Goal: Communication & Community: Answer question/provide support

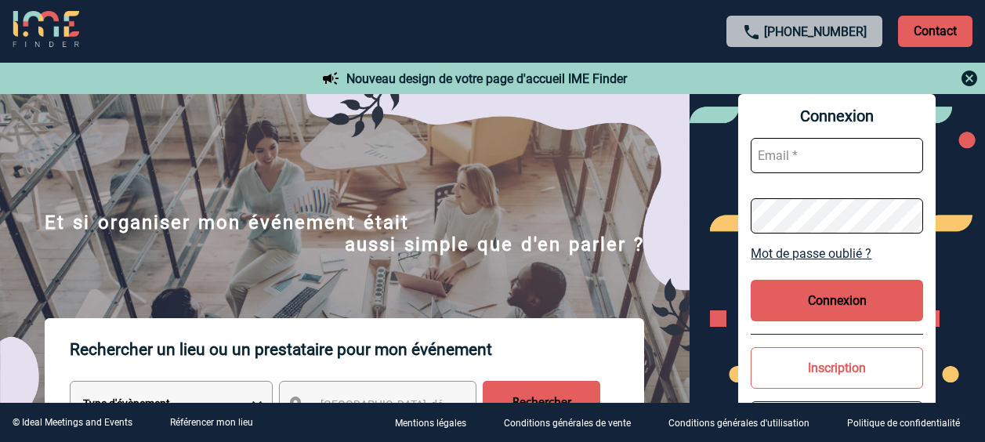
click at [800, 145] on input "text" at bounding box center [837, 155] width 172 height 35
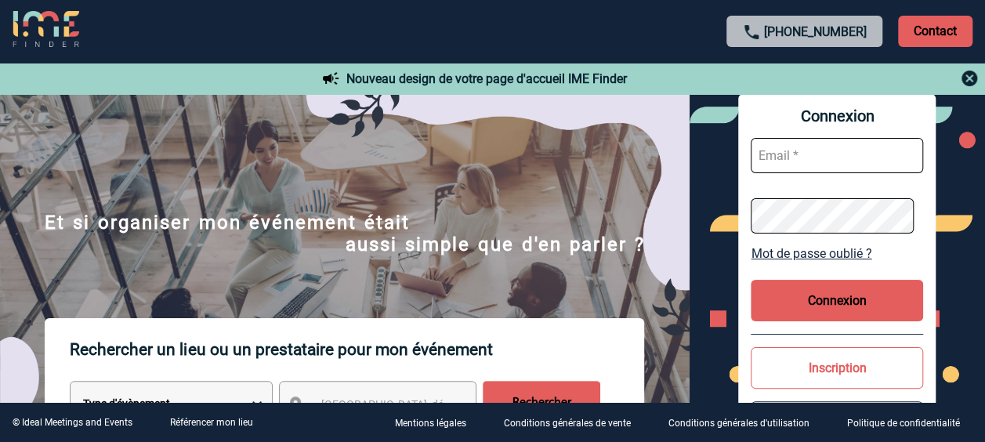
type input "valerie.gangloff@capgemini.com"
click at [856, 293] on button "Connexion" at bounding box center [837, 301] width 172 height 42
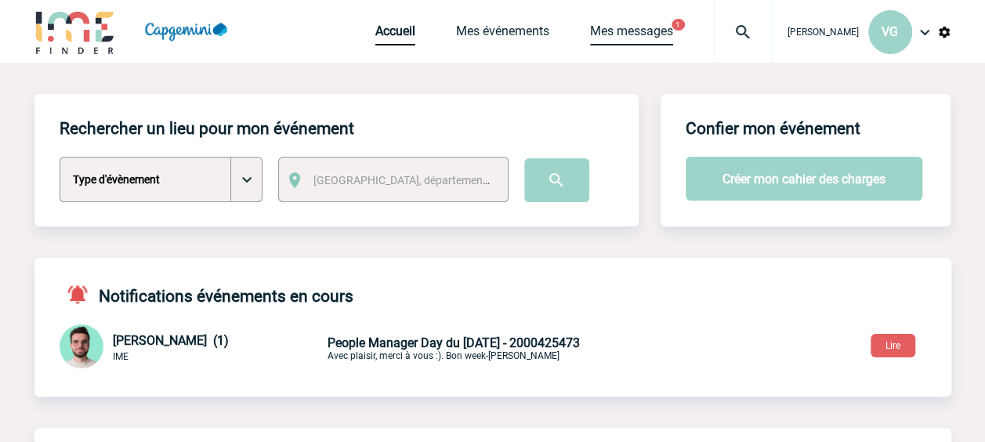
click at [627, 36] on link "Mes messages" at bounding box center [631, 35] width 83 height 22
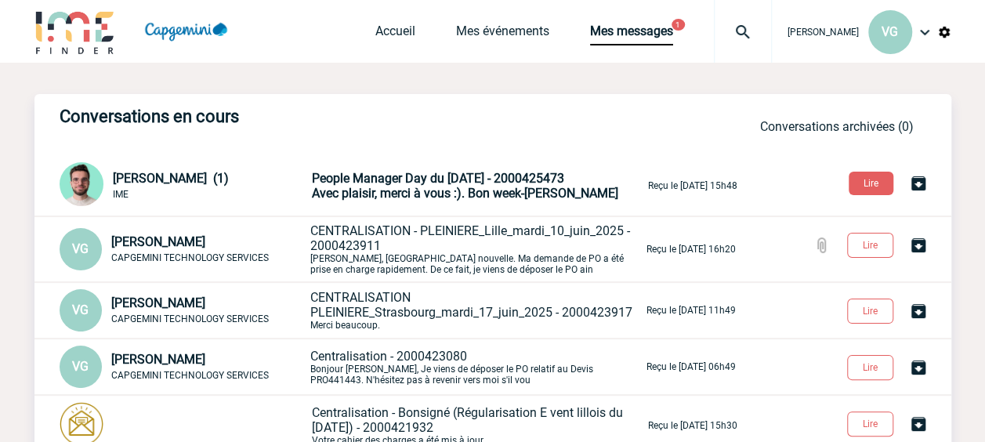
click at [352, 195] on span "Avec plaisir, merci à vous :). Bon week-end, Benjamin" at bounding box center [465, 193] width 306 height 15
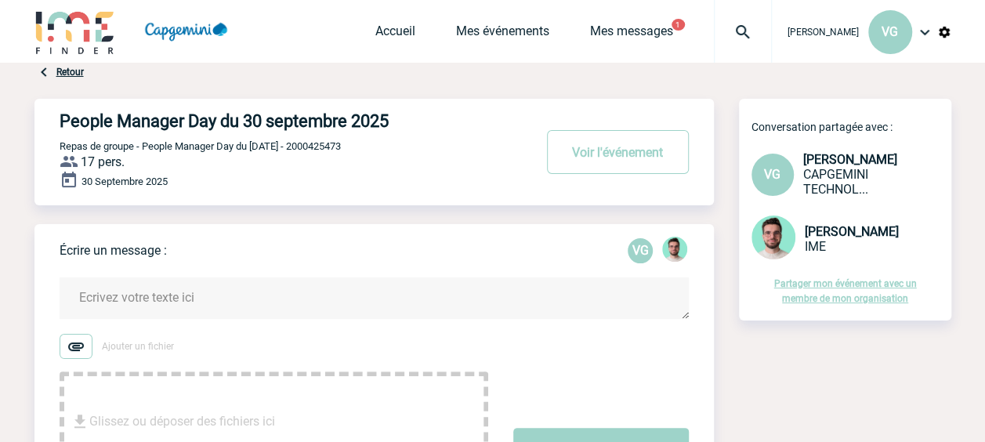
click at [103, 304] on textarea at bounding box center [374, 298] width 629 height 42
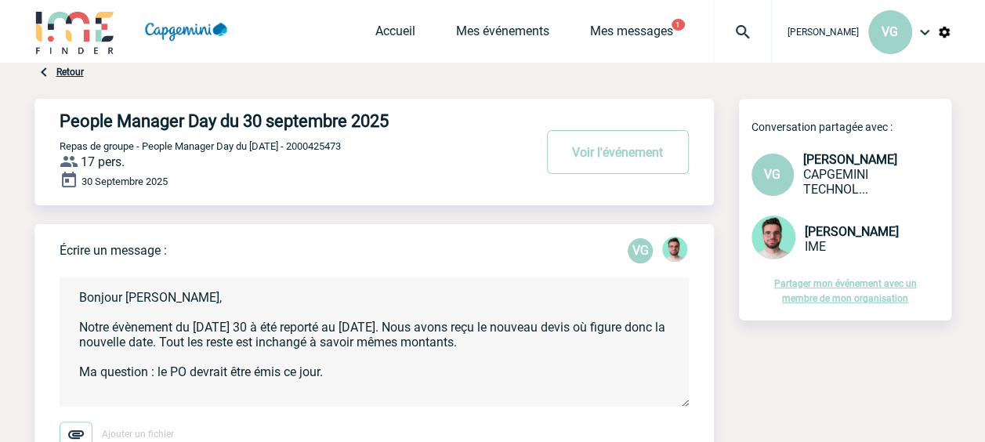
click at [245, 328] on textarea "Bonjour [PERSON_NAME], Notre évènement du [DATE] 30 à été reporté au [DATE]. No…" at bounding box center [374, 341] width 629 height 129
type textarea "Bonjour [PERSON_NAME], Notre évènement du [DATE] à été reporté au [DATE]. Nous …"
click at [315, 329] on textarea "Bonjour [PERSON_NAME], Notre évènement du [DATE] à été reporté au [DATE]. Nous …" at bounding box center [374, 341] width 629 height 129
drag, startPoint x: 158, startPoint y: 373, endPoint x: 326, endPoint y: 370, distance: 167.7
click at [326, 370] on textarea "Bonjour [PERSON_NAME], Notre évènement du [DATE] a été reporté au [DATE]. Nous …" at bounding box center [374, 341] width 629 height 129
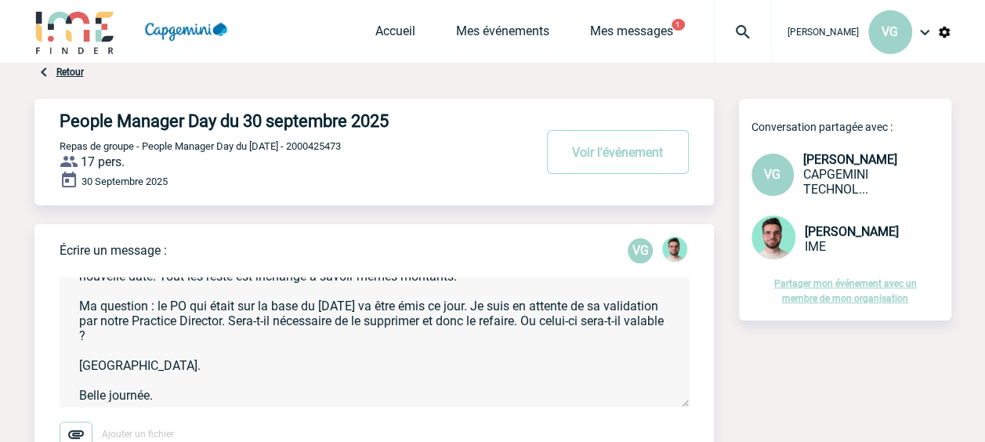
scroll to position [96, 0]
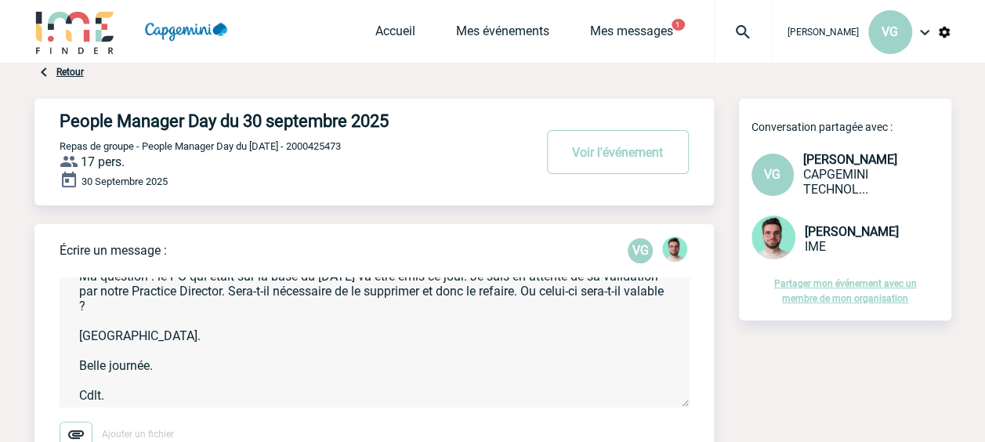
type textarea "Bonjour [PERSON_NAME], Notre évènement du [DATE] a été reporté au [DATE]. Nous …"
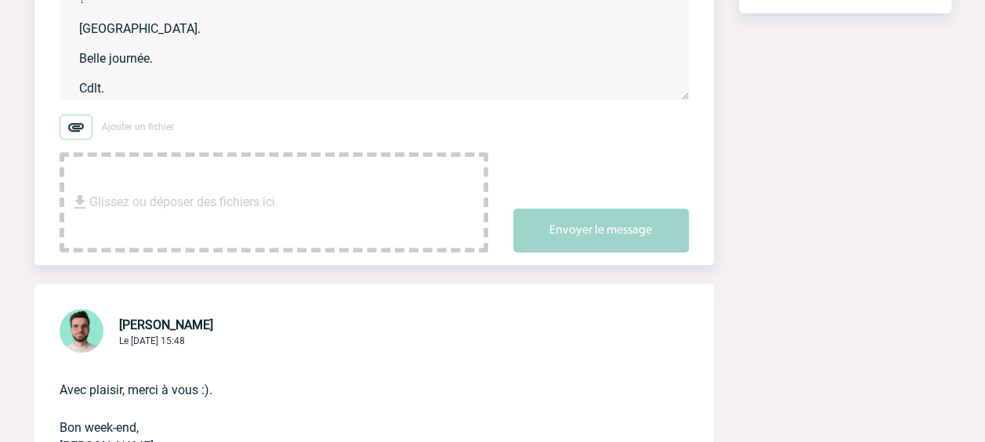
scroll to position [235, 0]
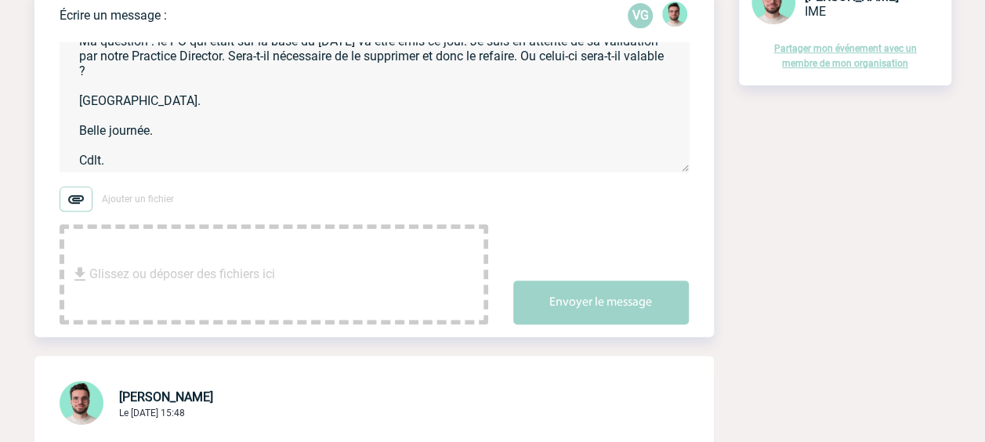
click at [84, 203] on img at bounding box center [76, 199] width 33 height 25
click at [0, 0] on input "Ajouter un fichier" at bounding box center [0, 0] width 0 height 0
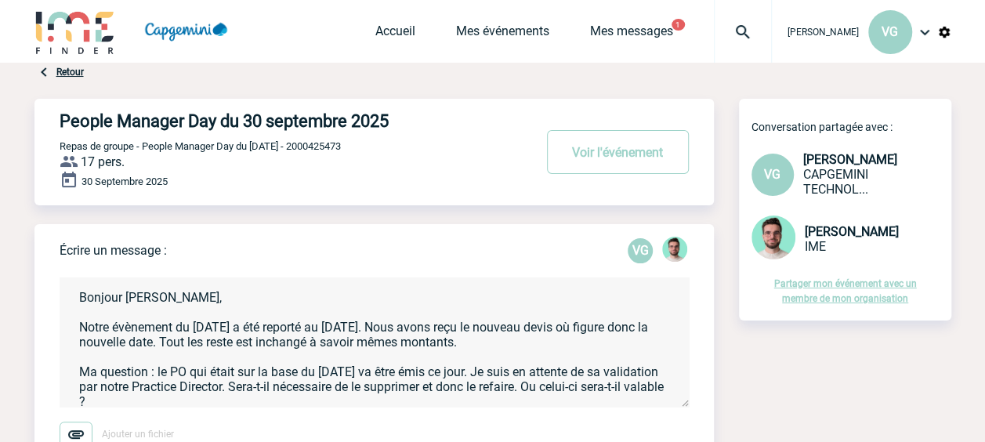
scroll to position [99, 0]
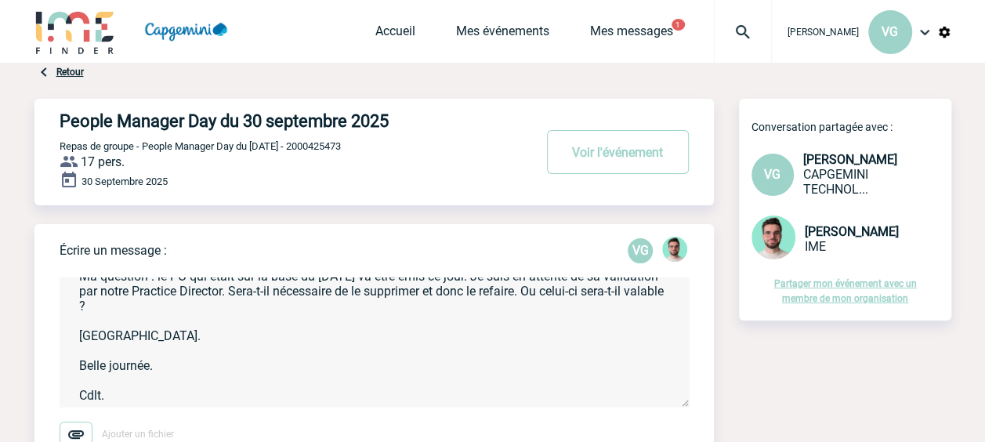
click at [85, 433] on img at bounding box center [76, 434] width 33 height 25
click at [0, 0] on input "Ajouter un fichier" at bounding box center [0, 0] width 0 height 0
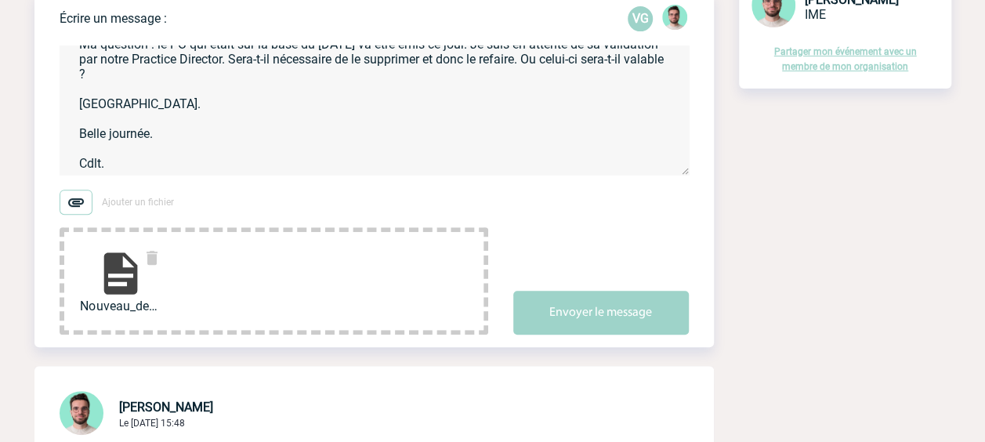
scroll to position [313, 0]
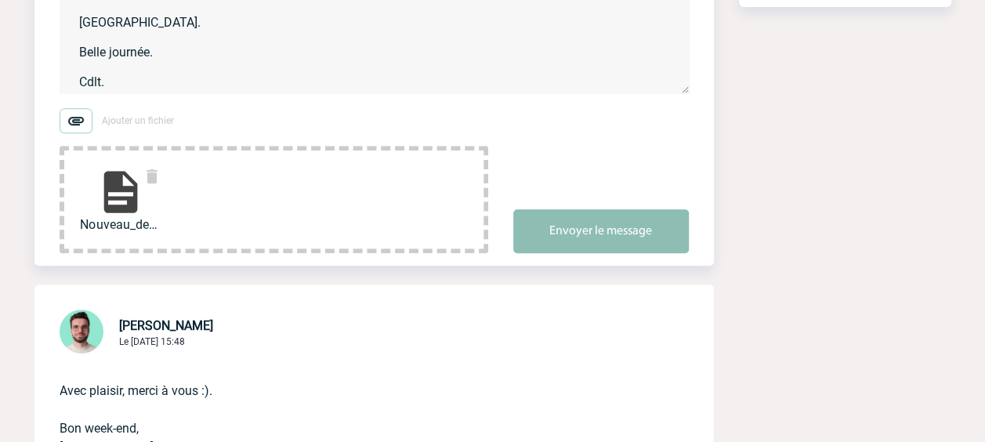
click at [621, 232] on button "Envoyer le message" at bounding box center [601, 231] width 176 height 44
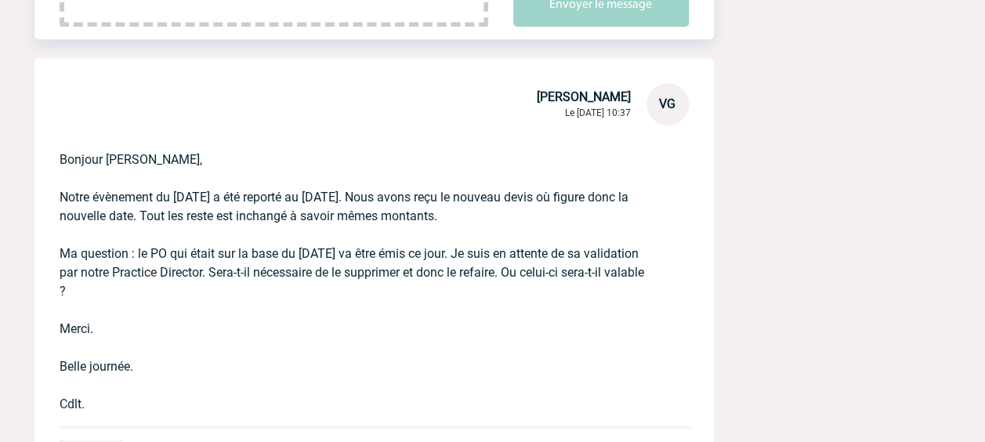
scroll to position [627, 0]
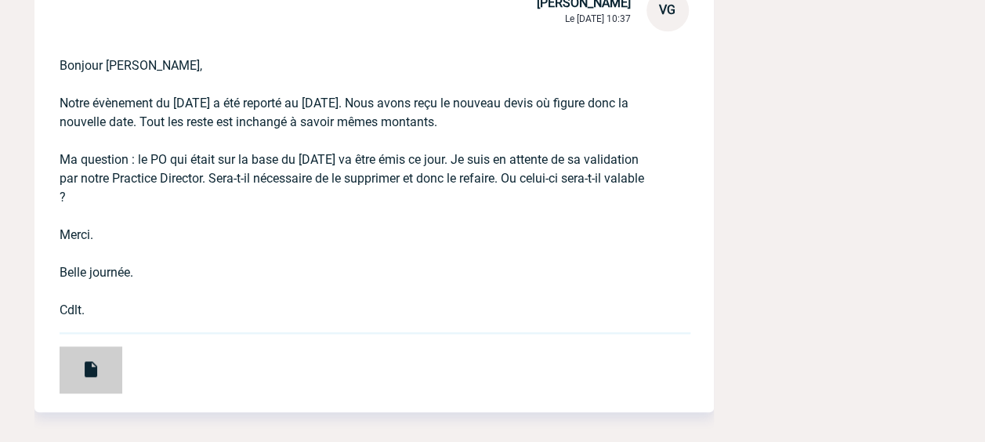
click at [75, 360] on div at bounding box center [91, 369] width 63 height 47
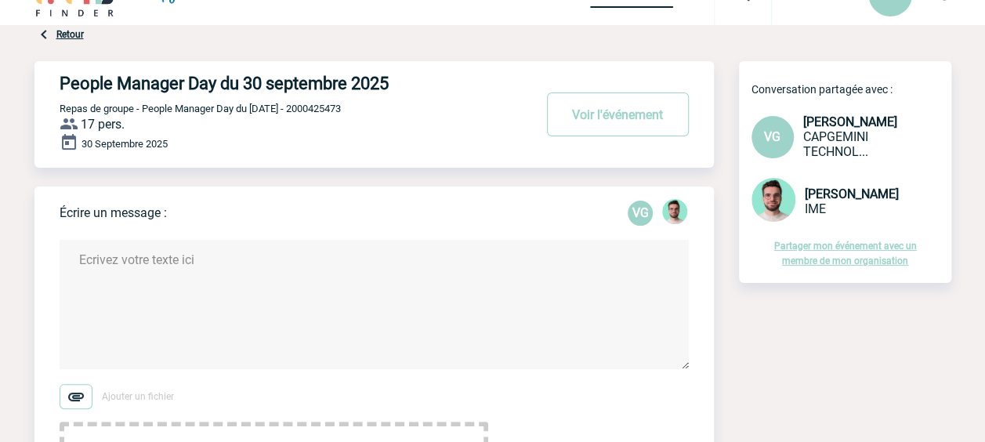
scroll to position [0, 0]
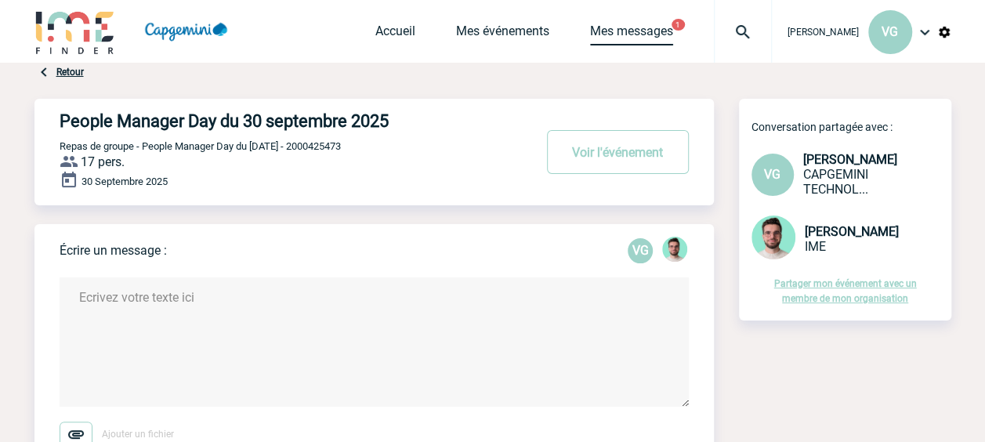
click at [664, 30] on link "Mes messages" at bounding box center [631, 35] width 83 height 22
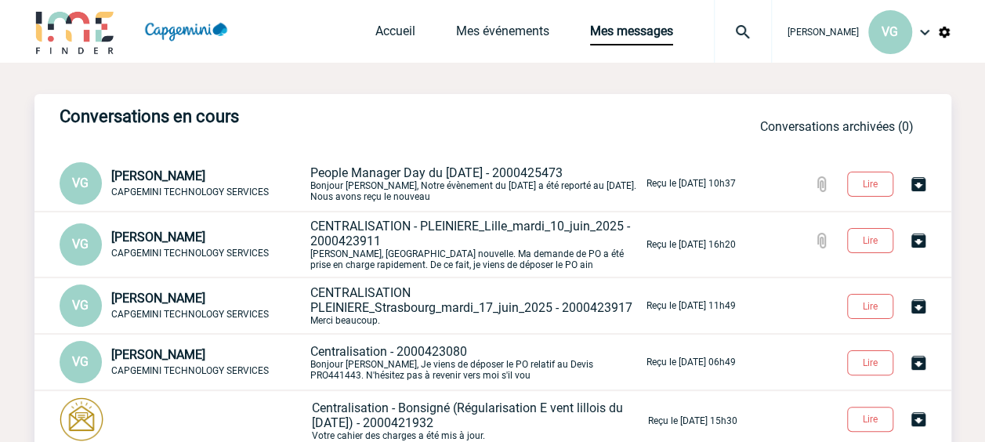
click at [371, 186] on p "People Manager Day du 30 septembre 2025 - 2000425473 Bonjour Benjamin, Notre év…" at bounding box center [476, 183] width 333 height 37
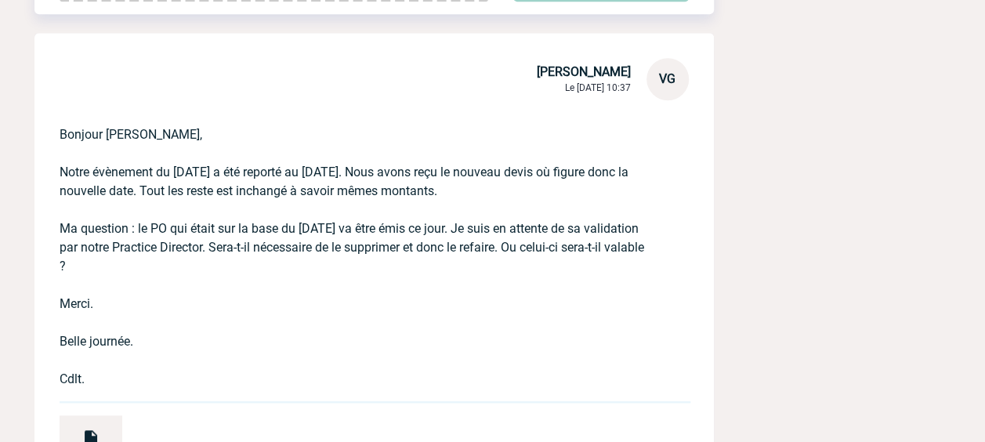
scroll to position [549, 0]
